Goal: Transaction & Acquisition: Book appointment/travel/reservation

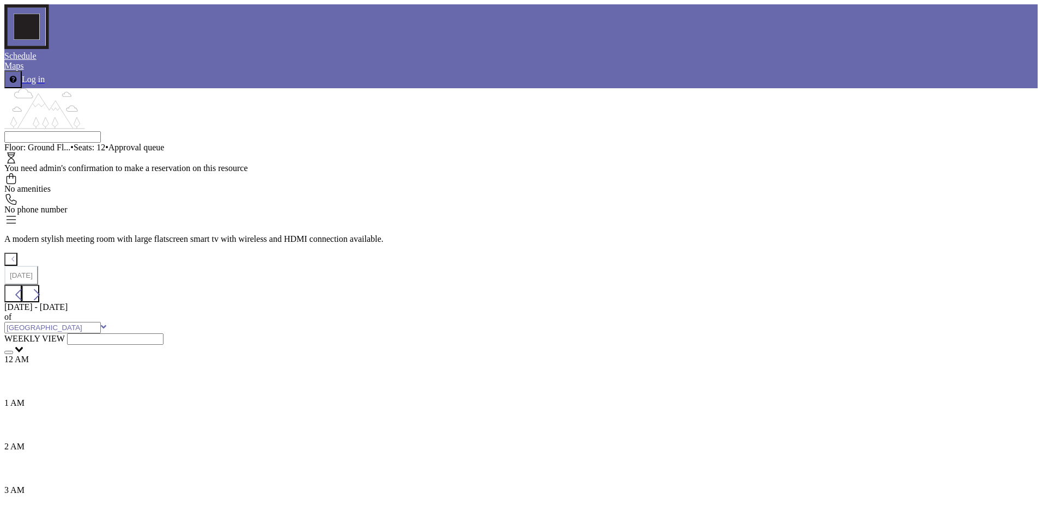
scroll to position [436, 0]
drag, startPoint x: 651, startPoint y: 317, endPoint x: 650, endPoint y: 373, distance: 56.1
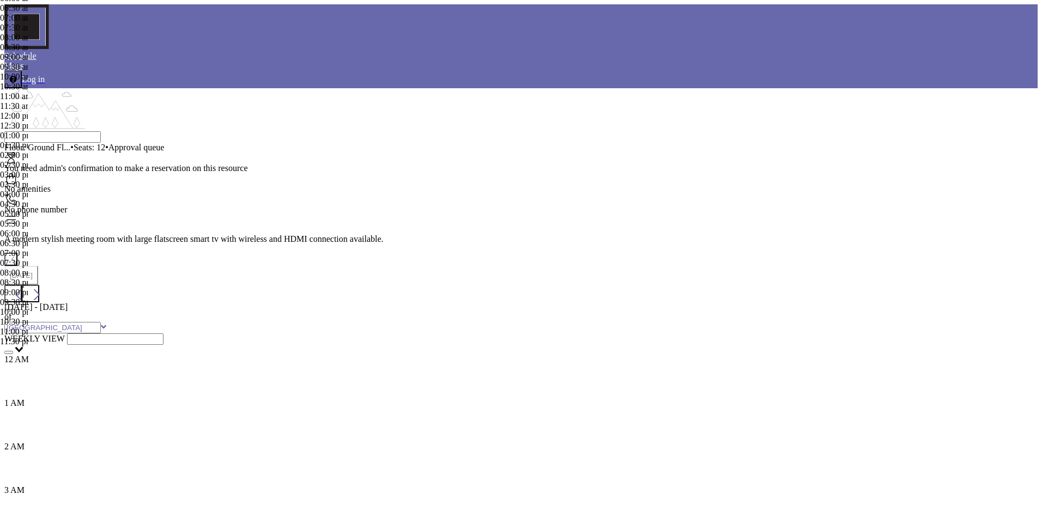
scroll to position [543, 0]
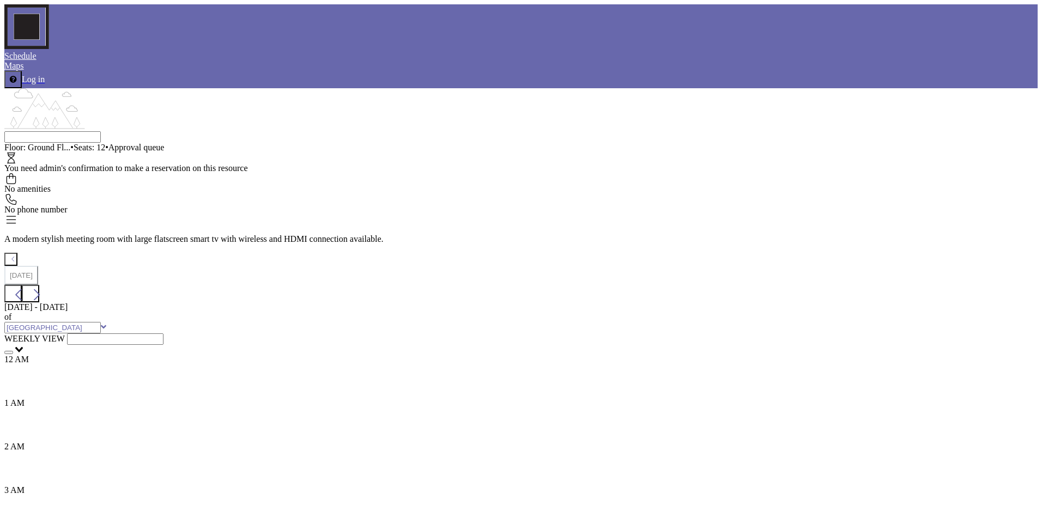
drag, startPoint x: 600, startPoint y: 304, endPoint x: 597, endPoint y: 380, distance: 76.9
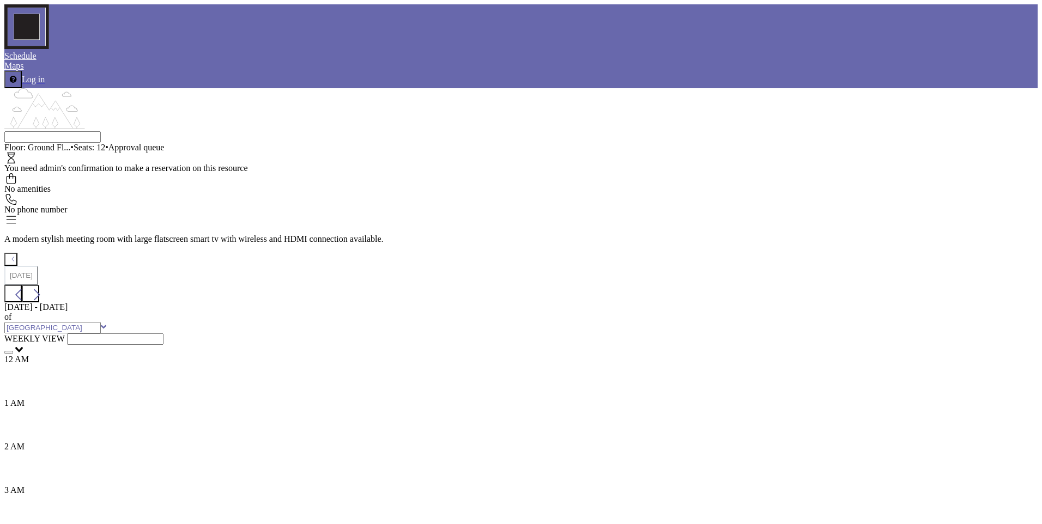
type input "Business Plan Review"
type input "[PERSON_NAME]"
type input "[PERSON_NAME][EMAIL_ADDRESS][PERSON_NAME][DOMAIN_NAME]"
